Goal: Task Accomplishment & Management: Use online tool/utility

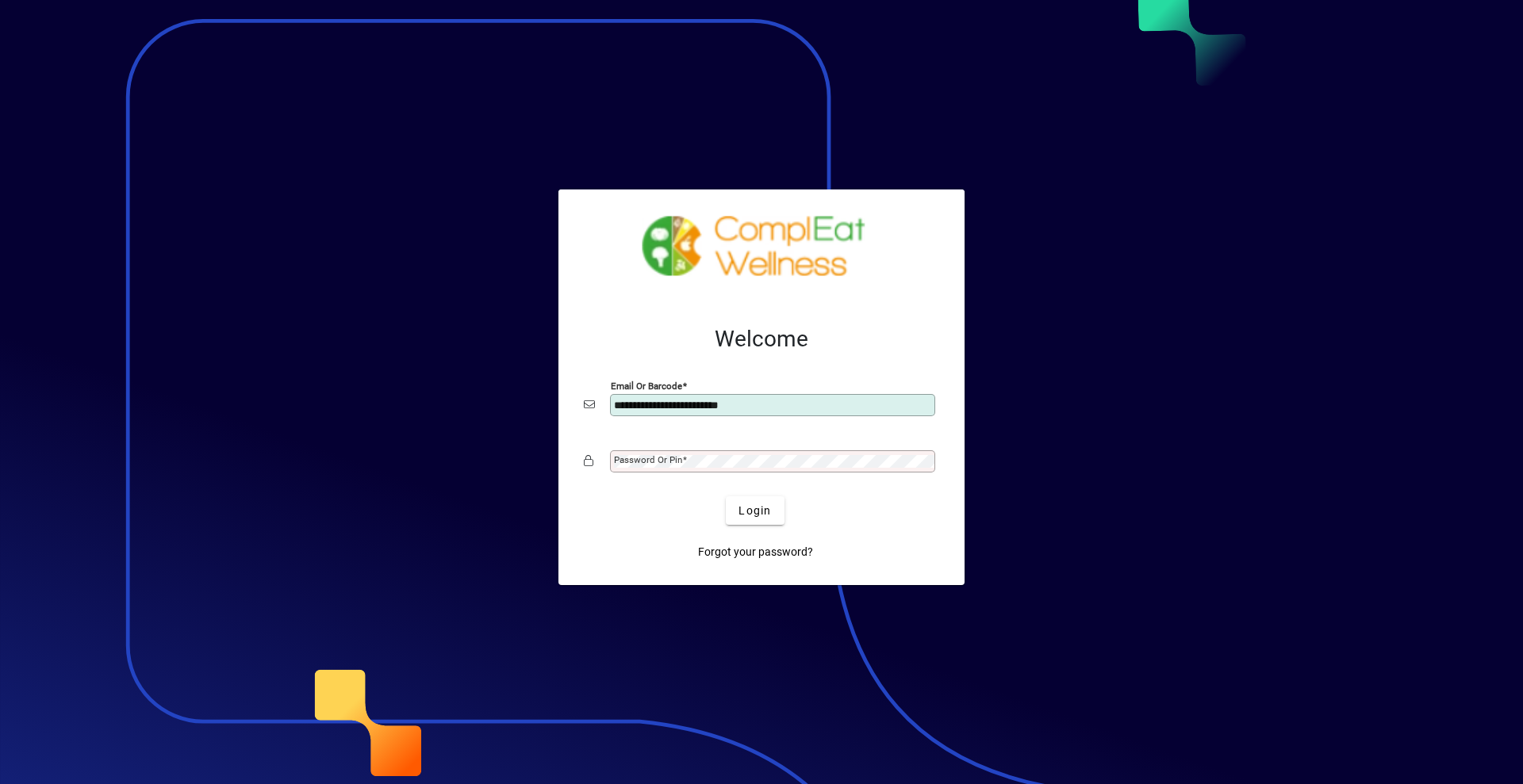
type input "**********"
click at [619, 461] on mat-label "Password or Pin" at bounding box center [648, 460] width 68 height 11
click at [773, 507] on span "submit" at bounding box center [755, 510] width 58 height 38
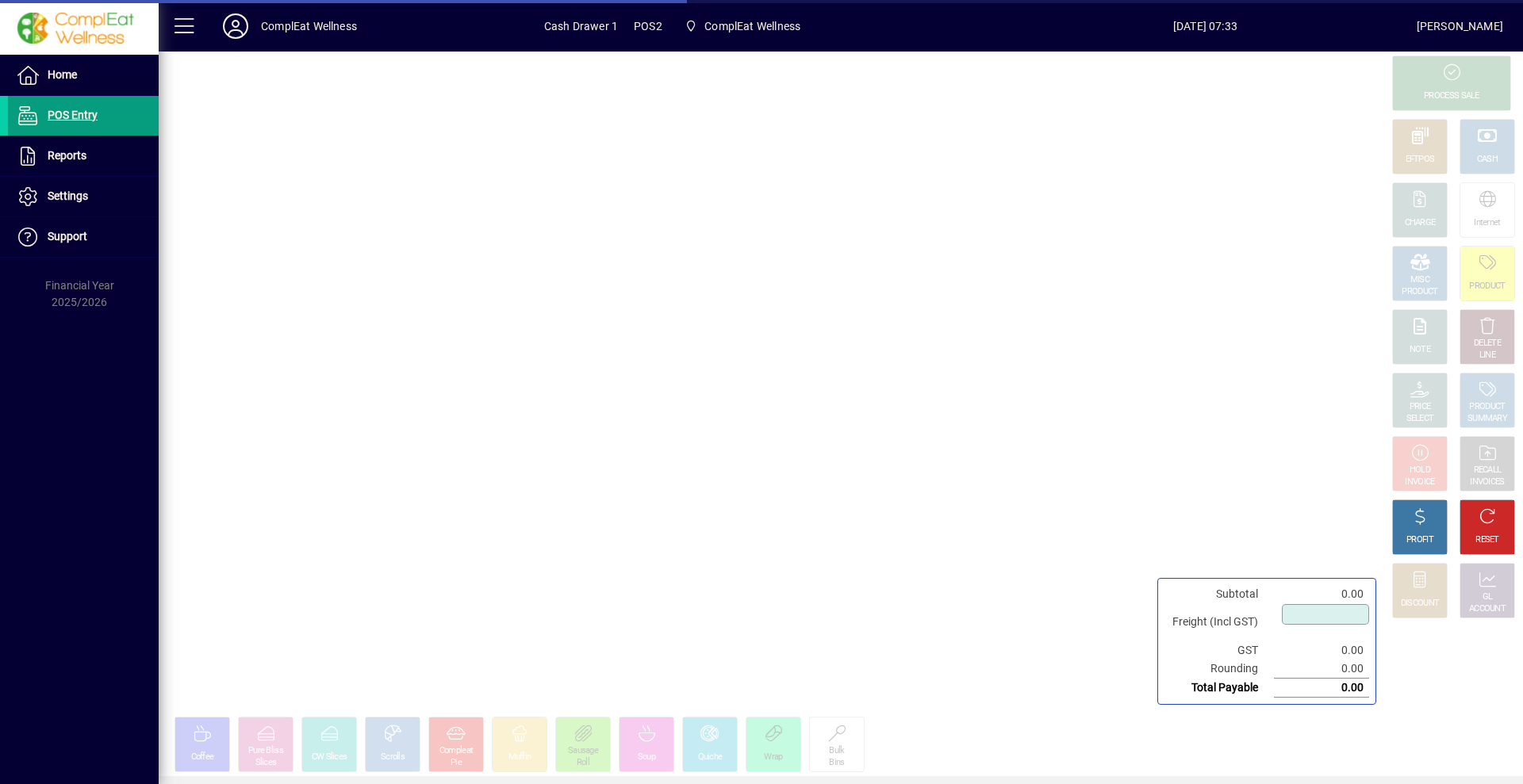
type input "****"
